Goal: Information Seeking & Learning: Learn about a topic

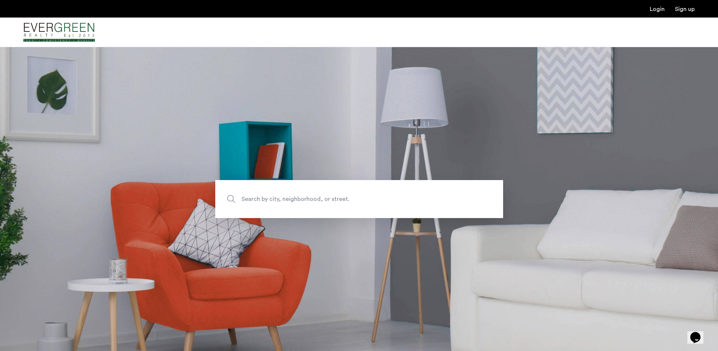
click at [300, 202] on span "Search by city, neighborhood, or street." at bounding box center [343, 199] width 202 height 10
click at [300, 202] on input "Search by city, neighborhood, or street." at bounding box center [359, 199] width 288 height 38
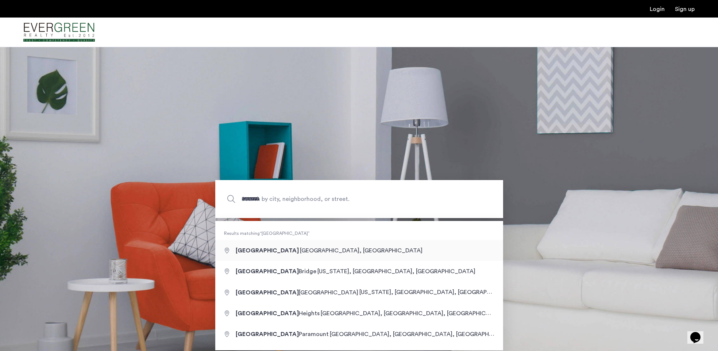
type input "**********"
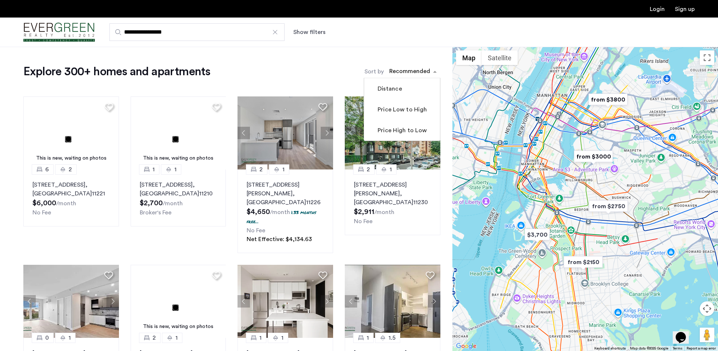
click at [434, 71] on span "sort-apartment" at bounding box center [435, 71] width 9 height 9
click at [397, 114] on label "Price Low to High" at bounding box center [401, 109] width 51 height 9
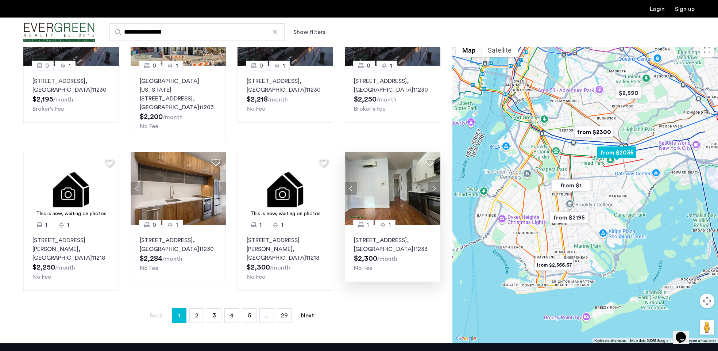
scroll to position [256, 0]
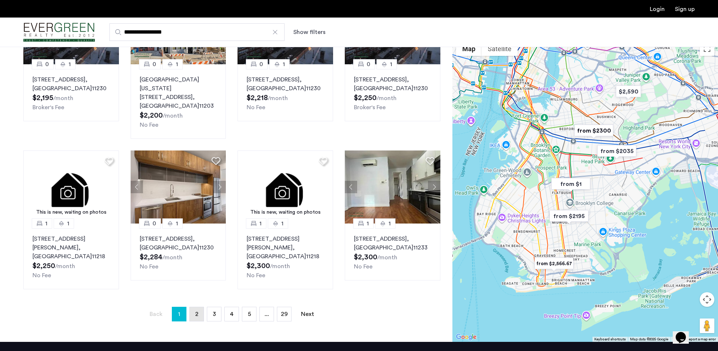
click at [198, 311] on span "2" at bounding box center [196, 314] width 3 height 6
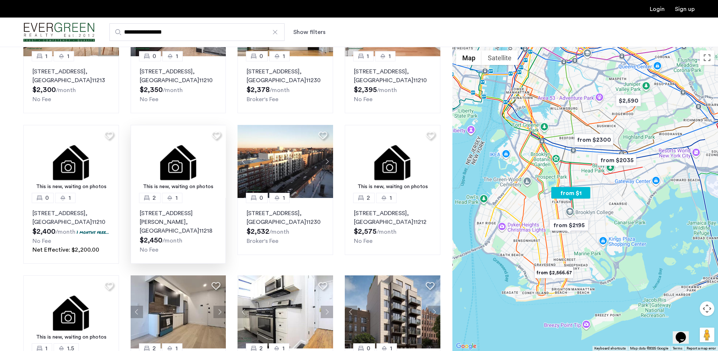
scroll to position [37, 0]
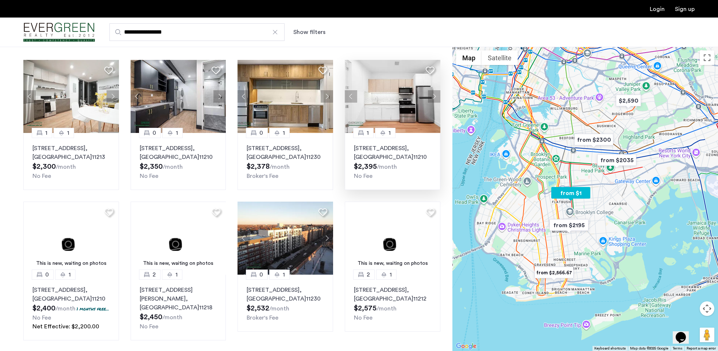
drag, startPoint x: 180, startPoint y: 156, endPoint x: 422, endPoint y: 186, distance: 243.9
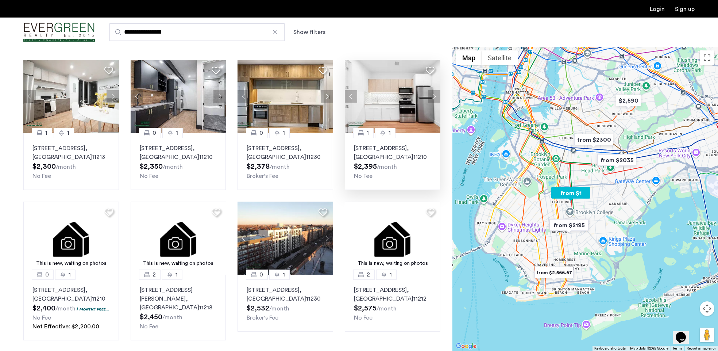
click at [422, 186] on div "1 1 3405 Farragut Rd, Unit 1B, Brooklyn , NY 11210 $2,395 /month No Fee" at bounding box center [393, 161] width 96 height 57
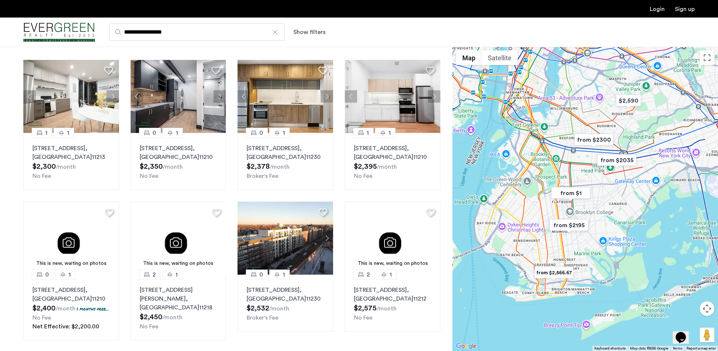
click at [574, 222] on img "from $2195" at bounding box center [569, 225] width 45 height 16
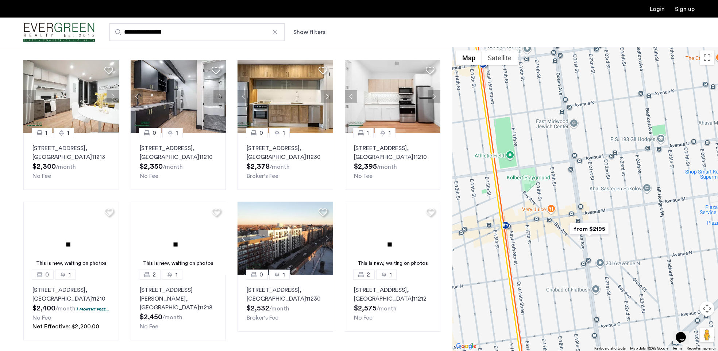
drag, startPoint x: 532, startPoint y: 262, endPoint x: 648, endPoint y: 204, distance: 130.3
click at [648, 204] on div "To navigate, press the arrow keys." at bounding box center [586, 199] width 266 height 304
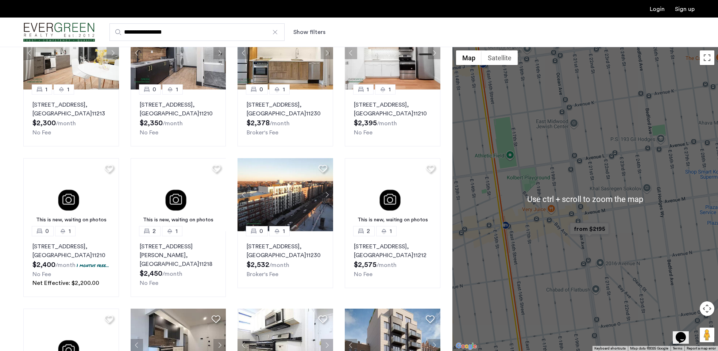
scroll to position [0, 0]
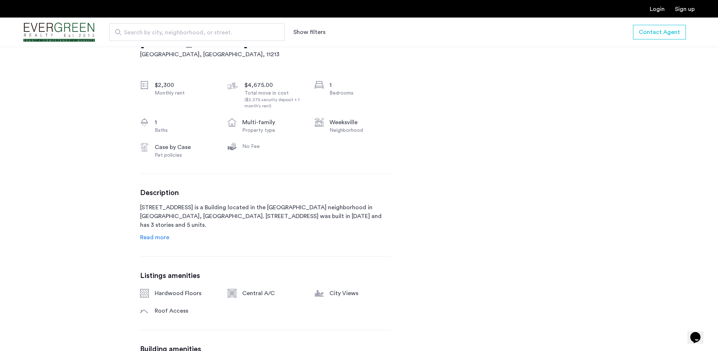
scroll to position [256, 0]
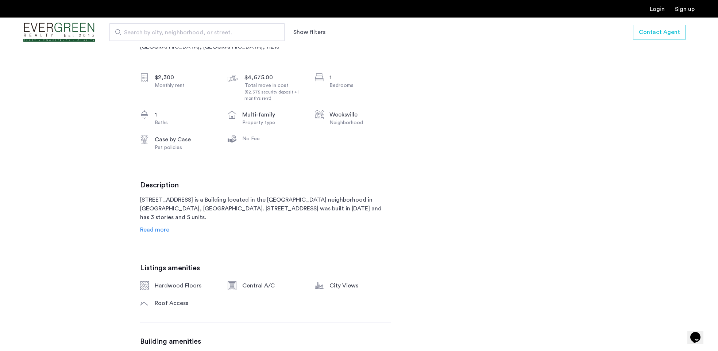
click at [152, 229] on span "Read more" at bounding box center [154, 230] width 29 height 6
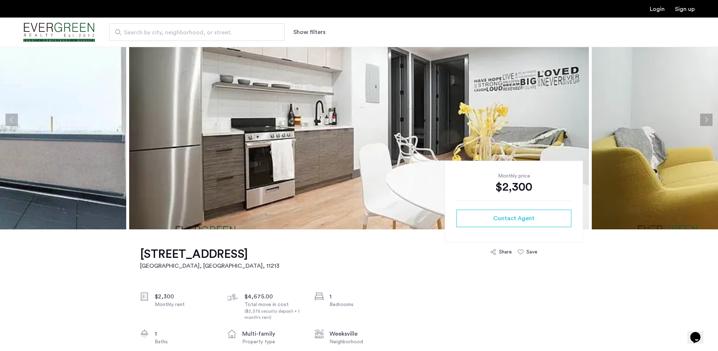
scroll to position [0, 0]
